Goal: Check status: Check status

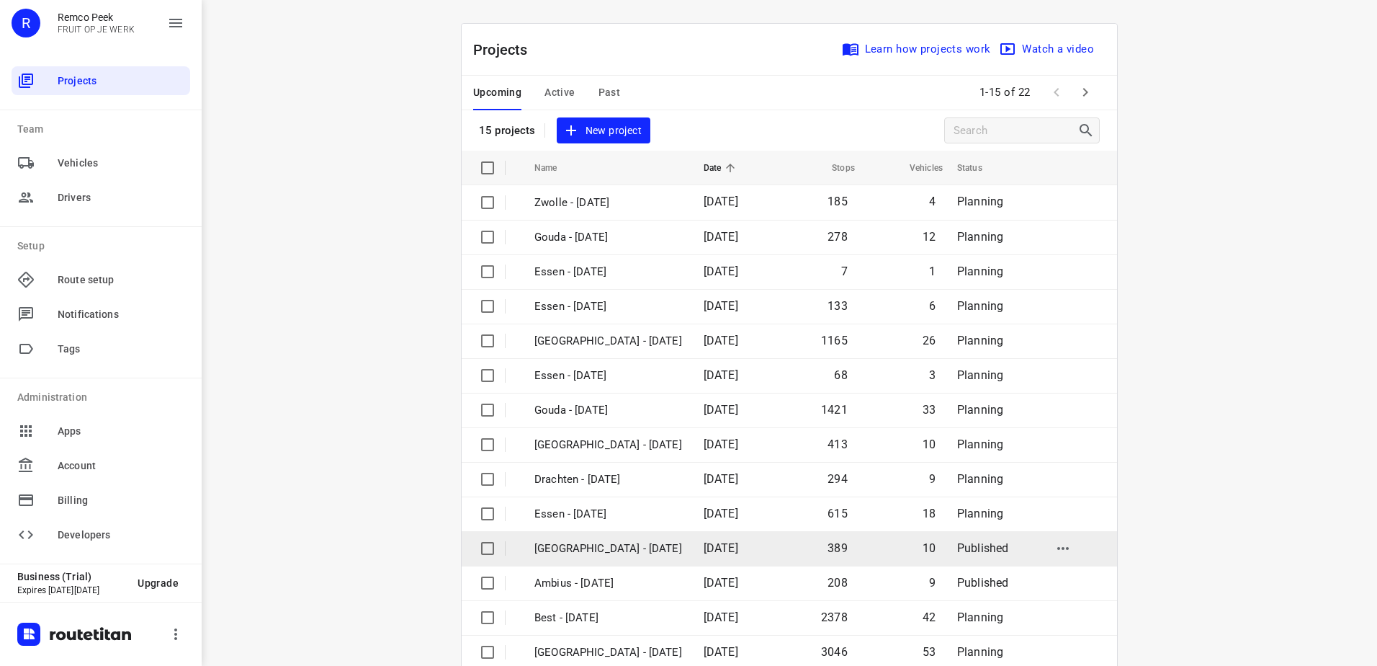
click at [582, 551] on p "[GEOGRAPHIC_DATA] - [DATE]" at bounding box center [608, 548] width 148 height 17
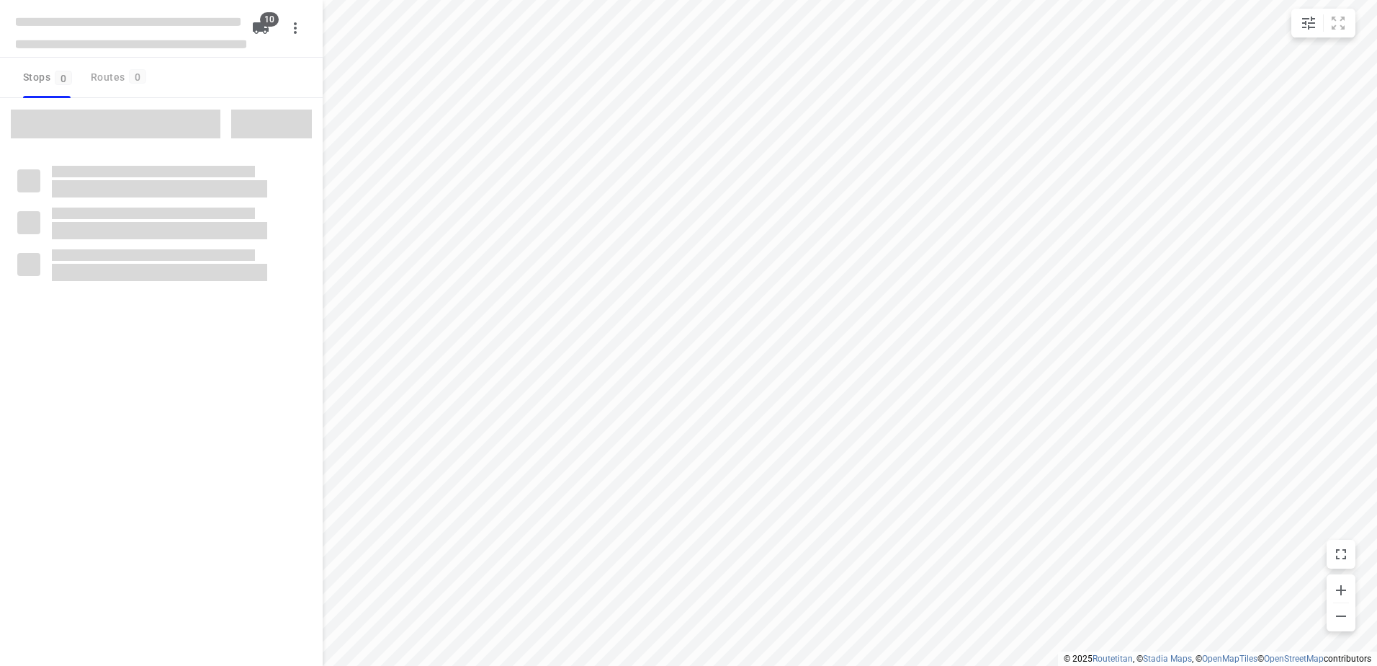
checkbox input "true"
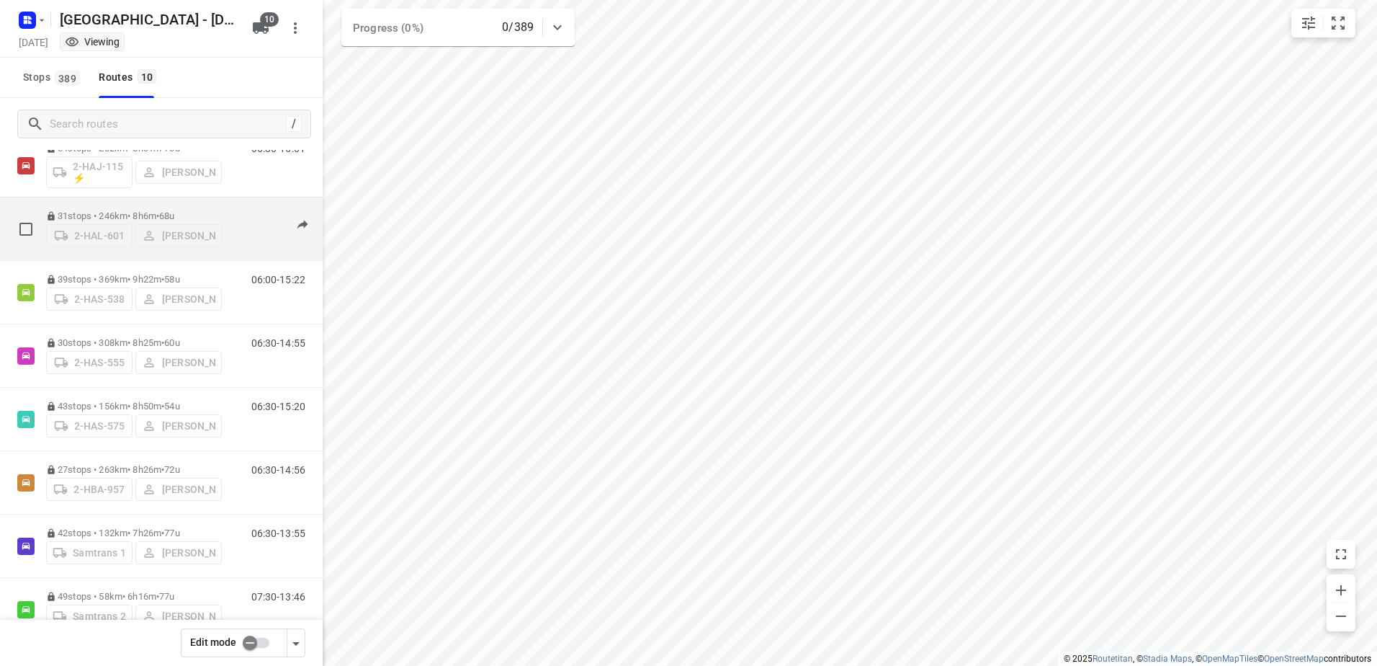
scroll to position [72, 0]
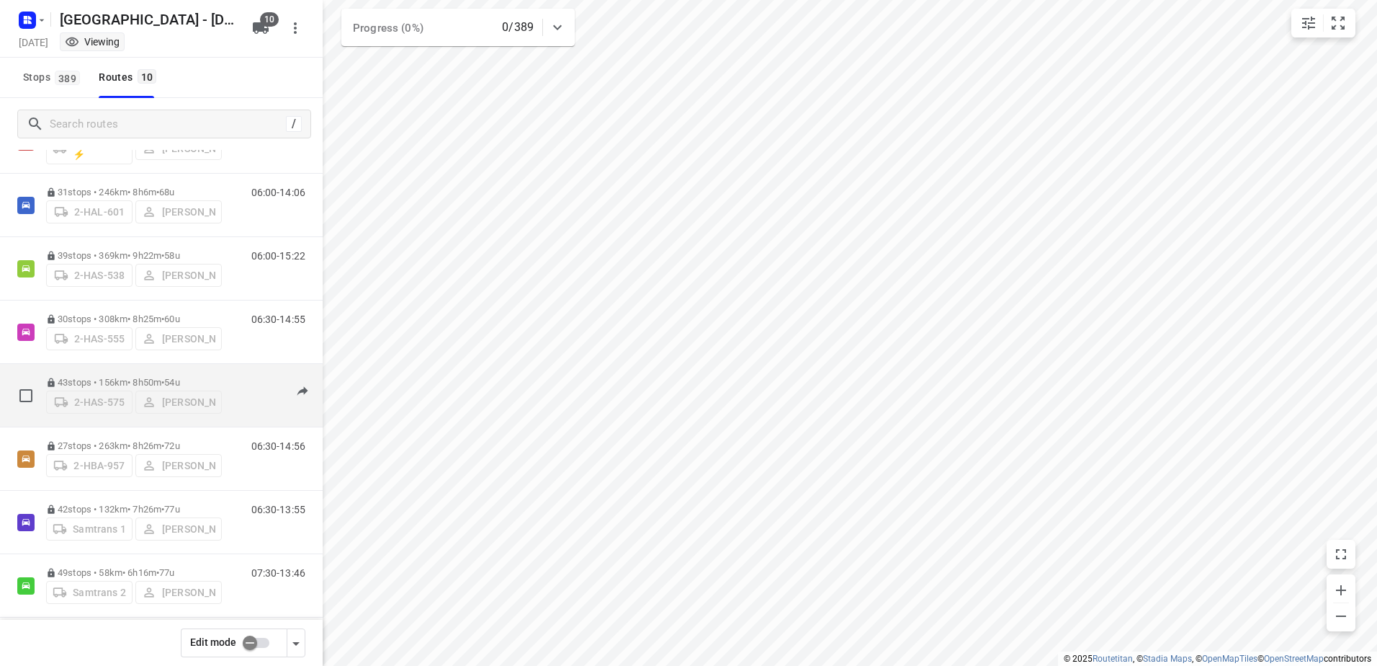
click at [74, 379] on p "43 stops • 156km • 8h50m • 54u" at bounding box center [134, 382] width 176 height 11
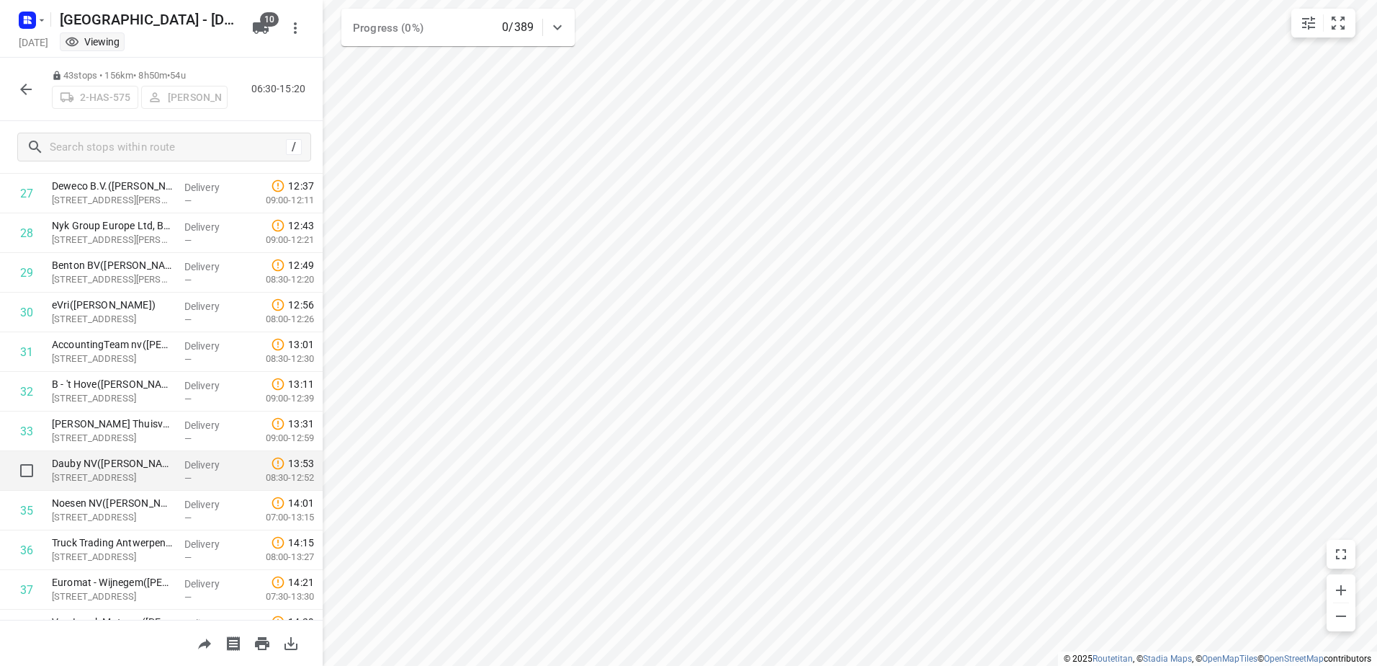
scroll to position [1080, 0]
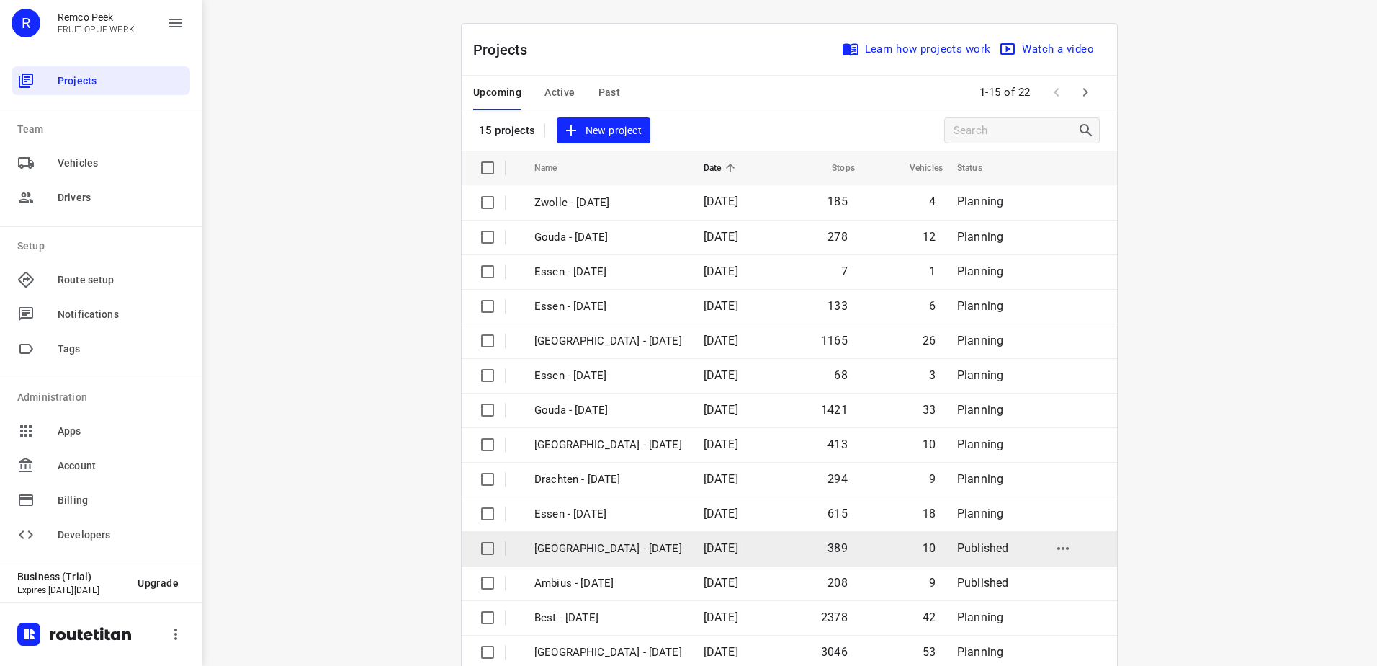
click at [617, 548] on p "[GEOGRAPHIC_DATA] - [DATE]" at bounding box center [608, 548] width 148 height 17
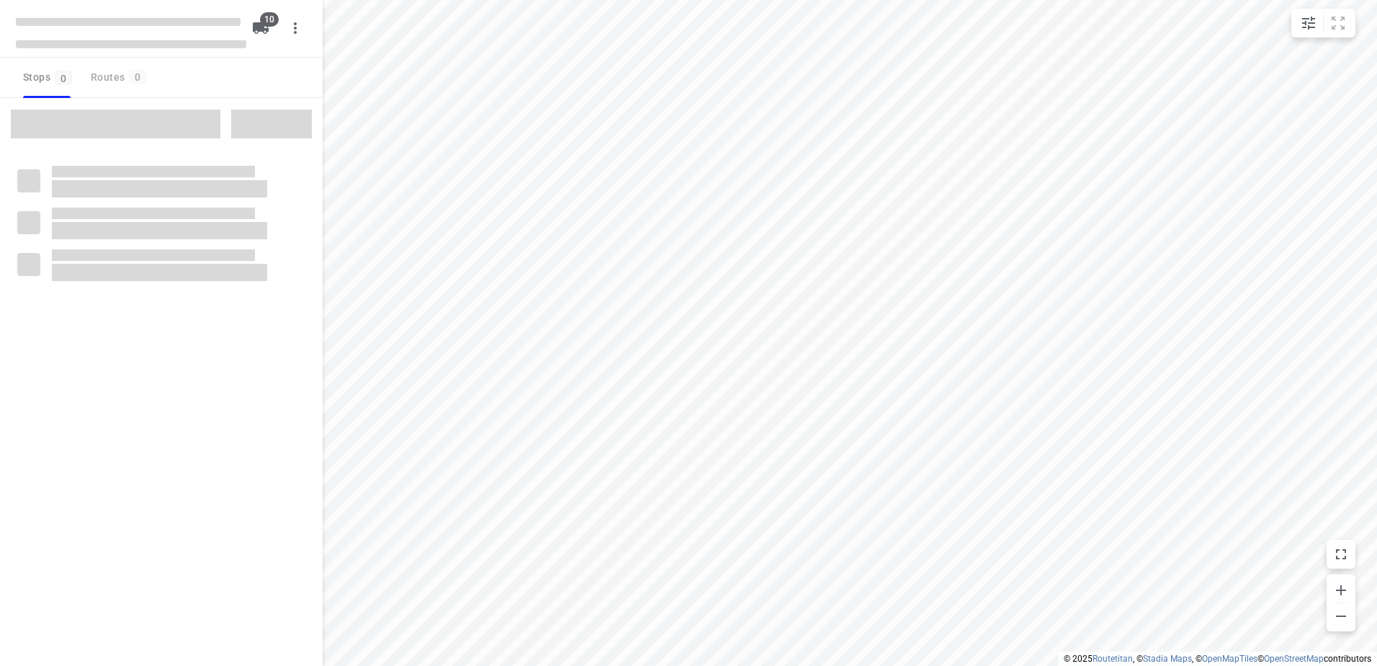
checkbox input "true"
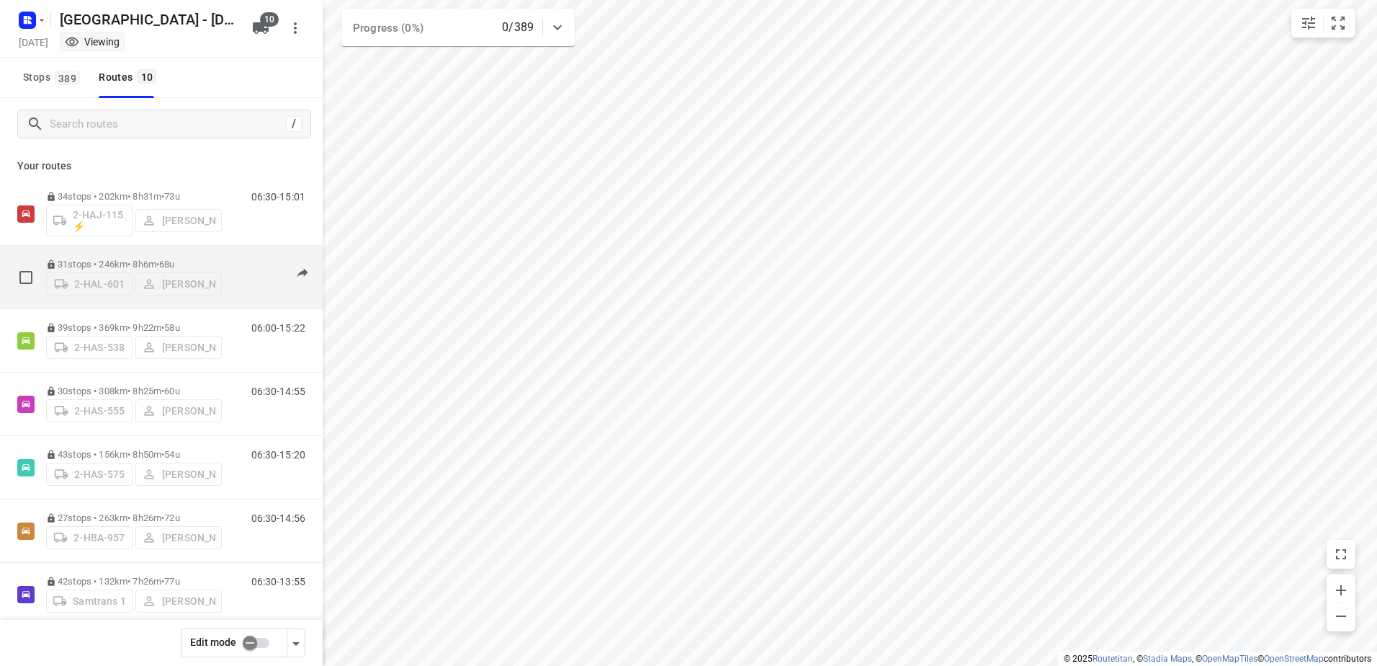
click at [79, 253] on div "31 stops • 246km • 8h6m • 68u 2-HAL-601 [PERSON_NAME]" at bounding box center [134, 276] width 176 height 51
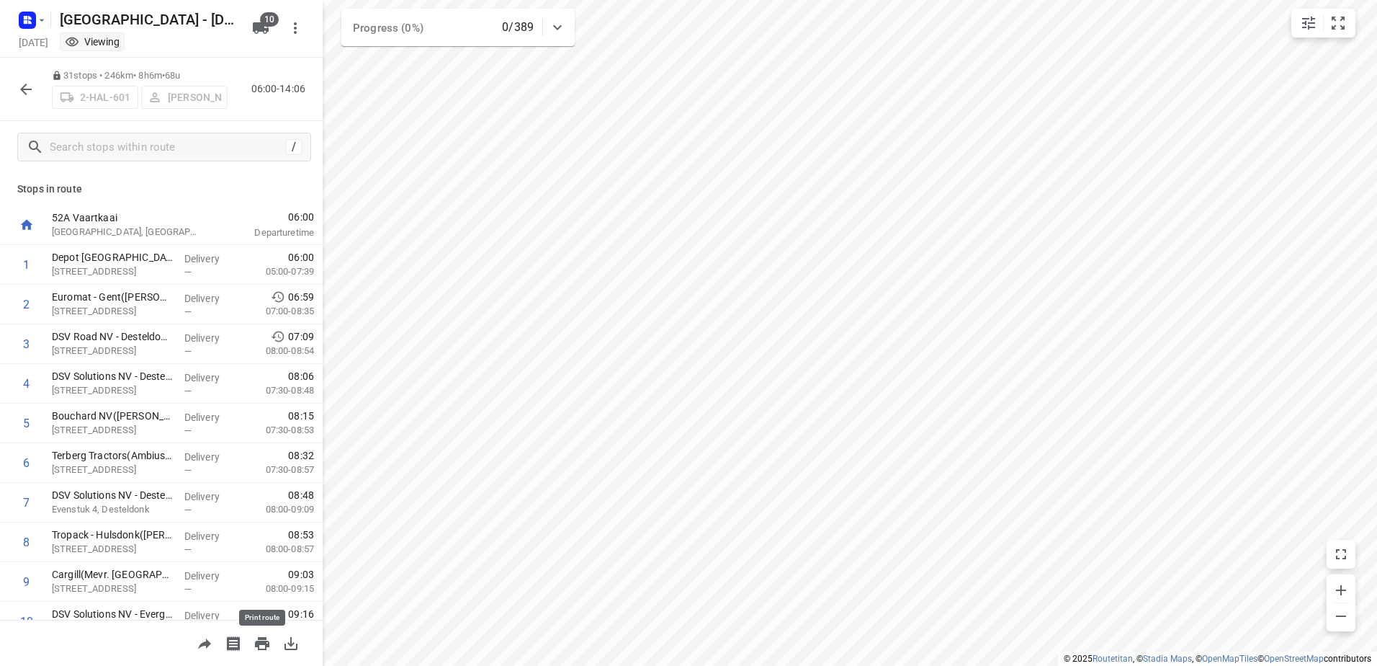
click at [259, 649] on icon "button" at bounding box center [262, 643] width 14 height 13
